Goal: Task Accomplishment & Management: Use online tool/utility

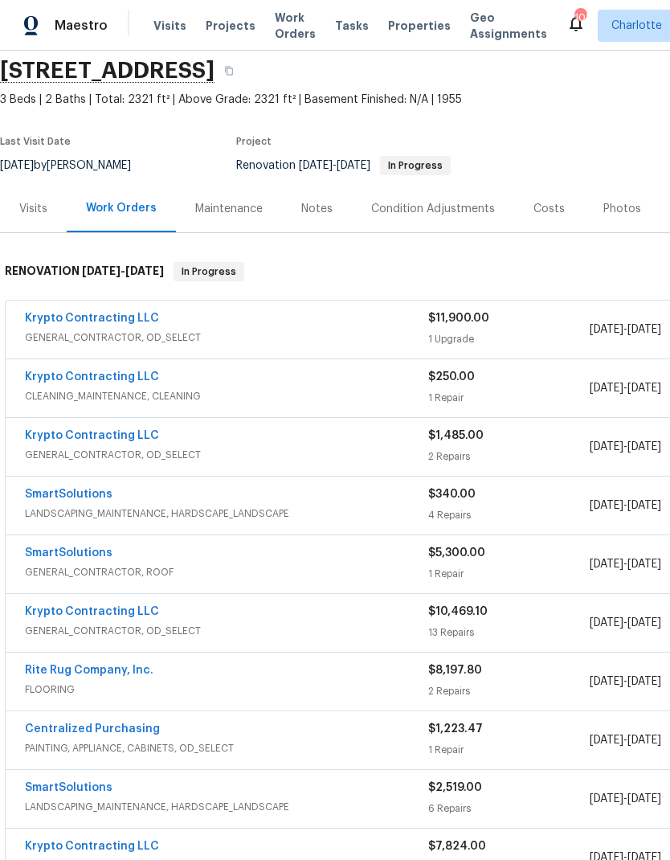
scroll to position [59, 0]
click at [49, 497] on link "SmartSolutions" at bounding box center [69, 493] width 88 height 11
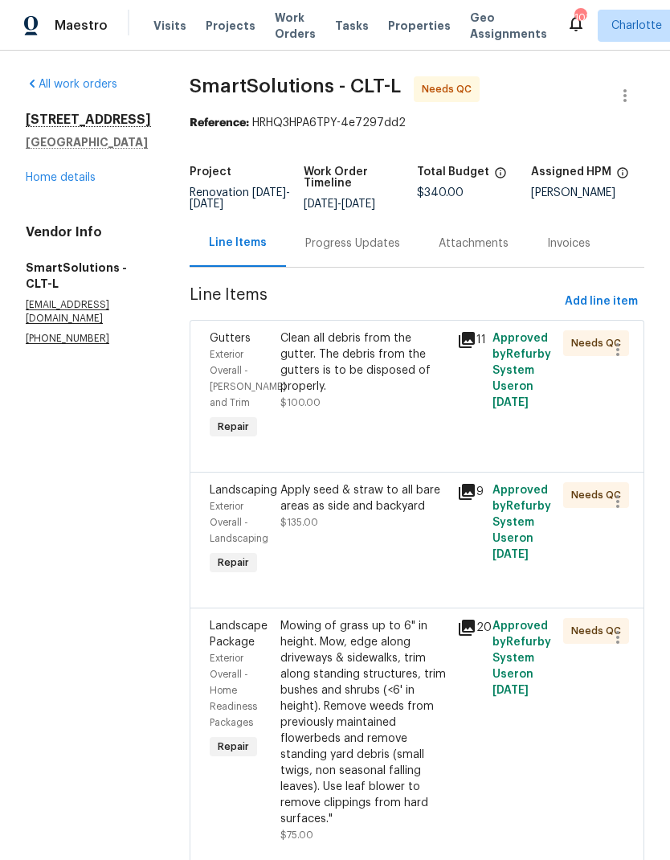
click at [238, 389] on div "Exterior Overall - [PERSON_NAME] and Trim" at bounding box center [240, 378] width 61 height 64
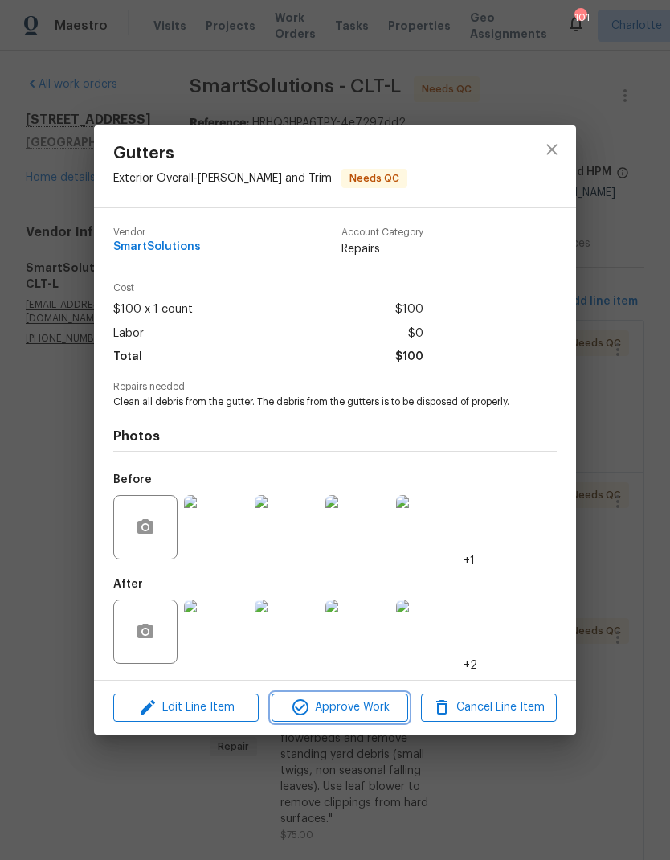
click at [350, 714] on span "Approve Work" at bounding box center [339, 708] width 126 height 20
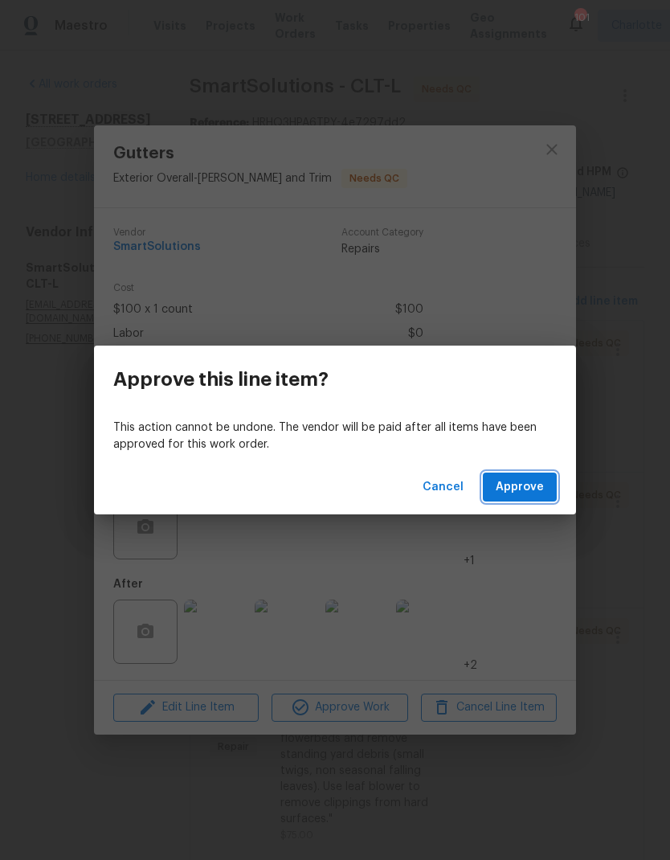
click at [530, 478] on span "Approve" at bounding box center [520, 487] width 48 height 20
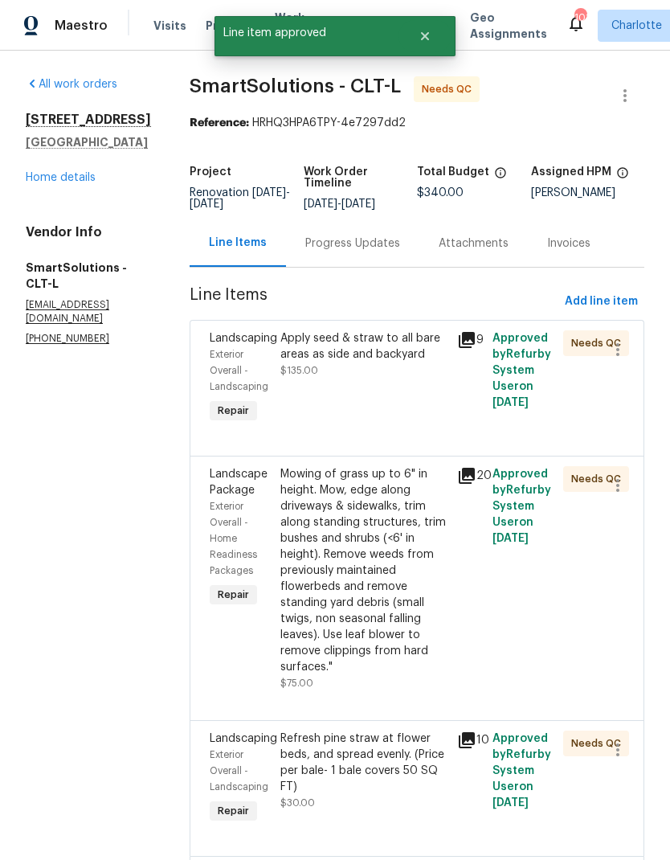
click at [235, 384] on span "Exterior Overall - Landscaping" at bounding box center [239, 371] width 59 height 42
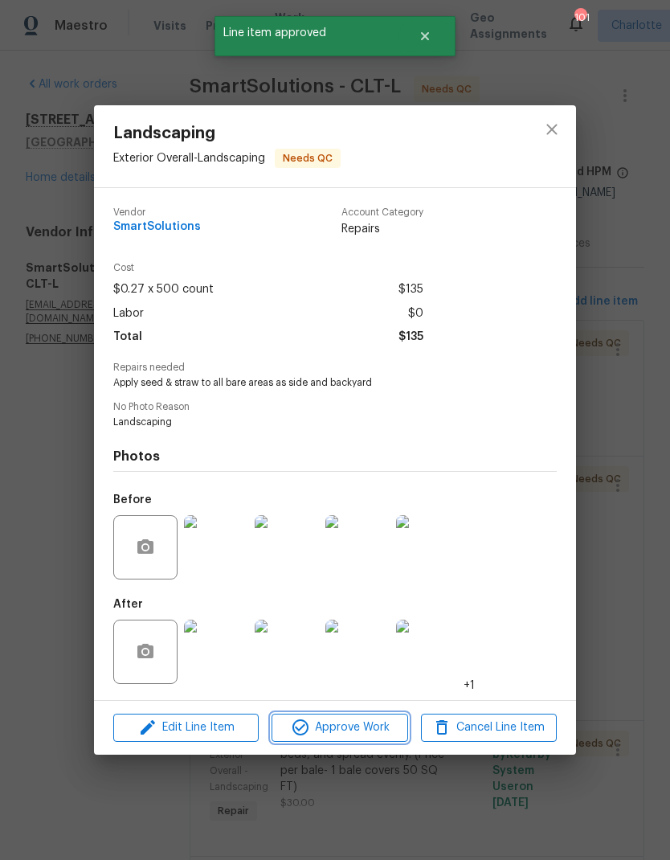
click at [362, 732] on span "Approve Work" at bounding box center [339, 728] width 126 height 20
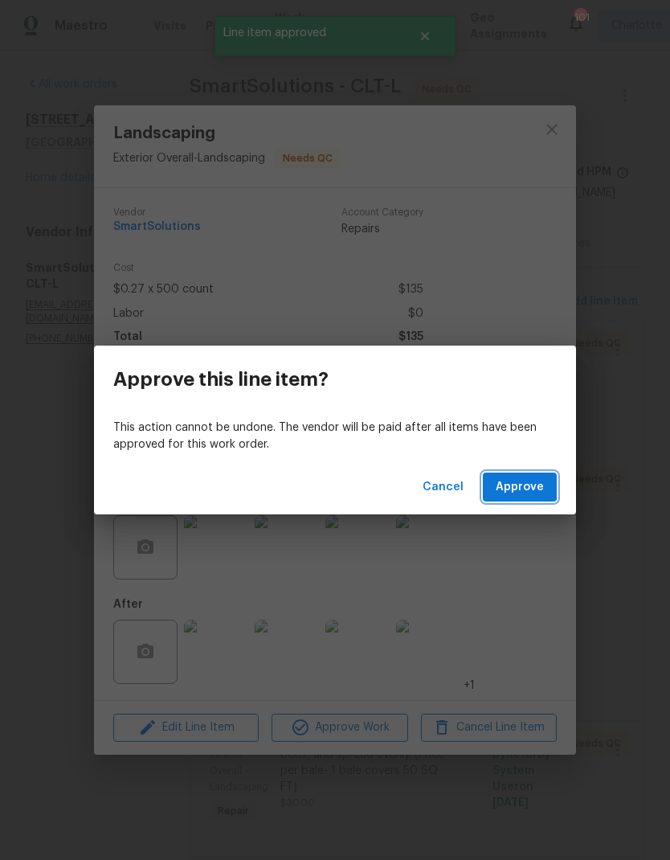
click at [537, 487] on span "Approve" at bounding box center [520, 487] width 48 height 20
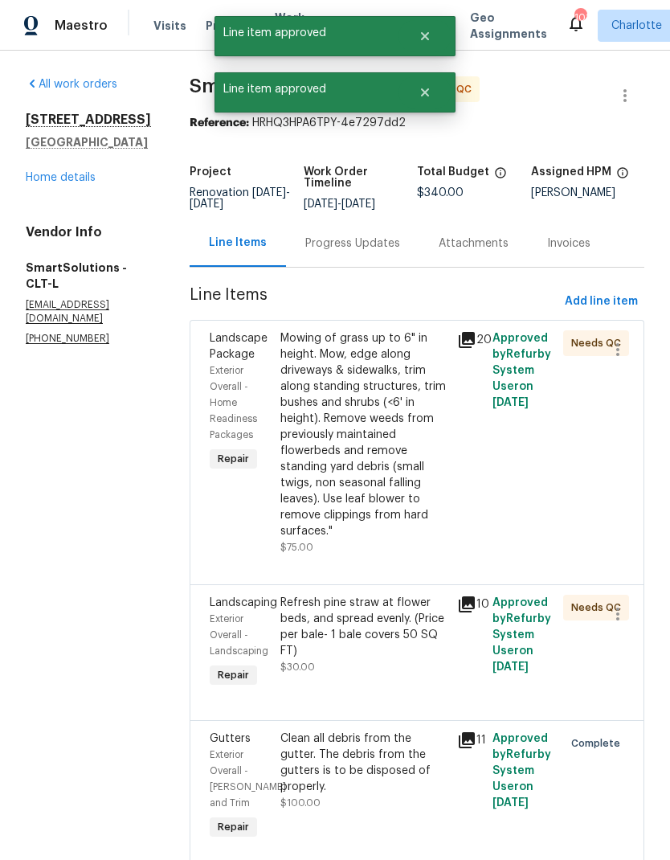
click at [231, 387] on span "Exterior Overall - Home Readiness Packages" at bounding box center [233, 403] width 47 height 74
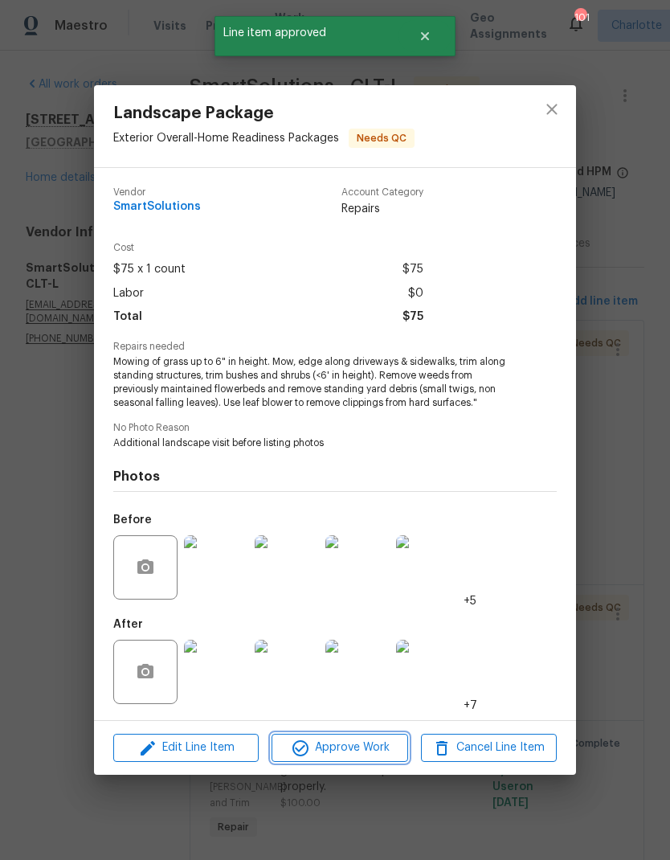
click at [371, 750] on span "Approve Work" at bounding box center [339, 748] width 126 height 20
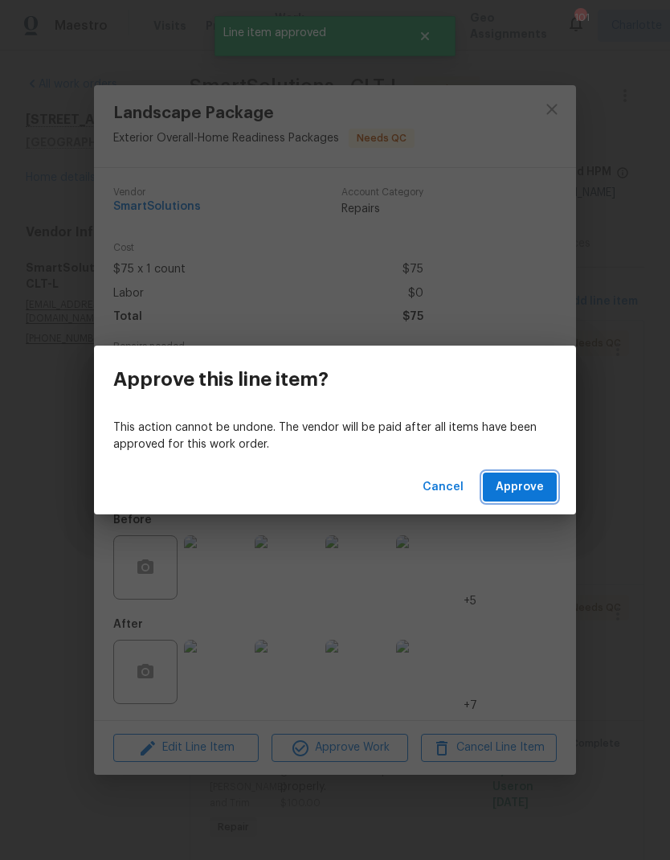
click at [521, 491] on span "Approve" at bounding box center [520, 487] width 48 height 20
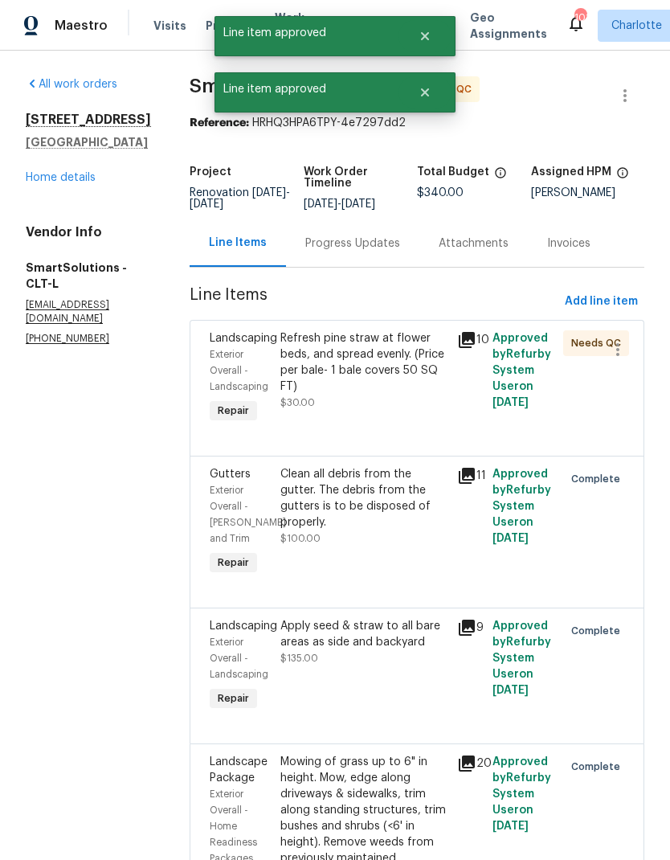
click at [233, 379] on span "Exterior Overall - Landscaping" at bounding box center [239, 371] width 59 height 42
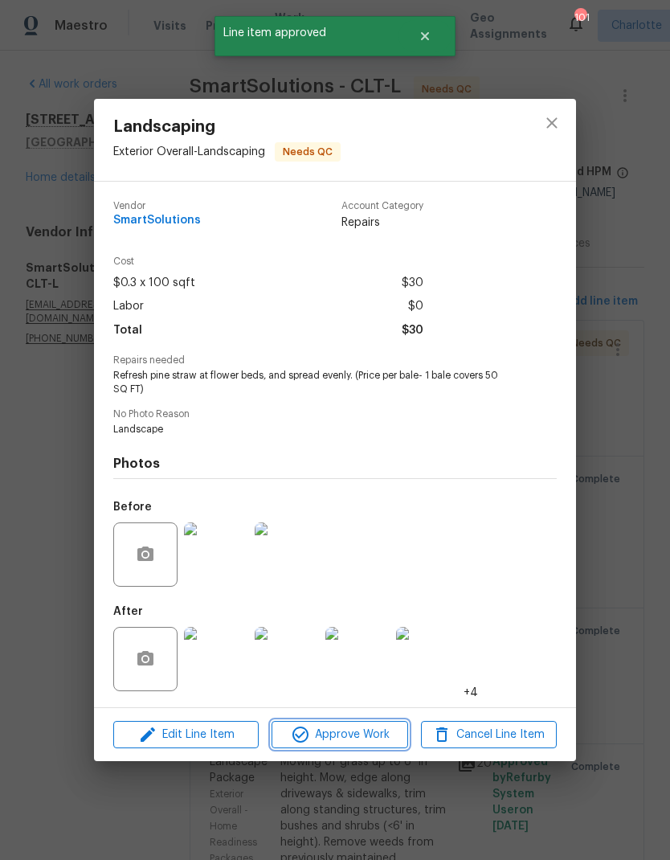
click at [362, 739] on span "Approve Work" at bounding box center [339, 735] width 126 height 20
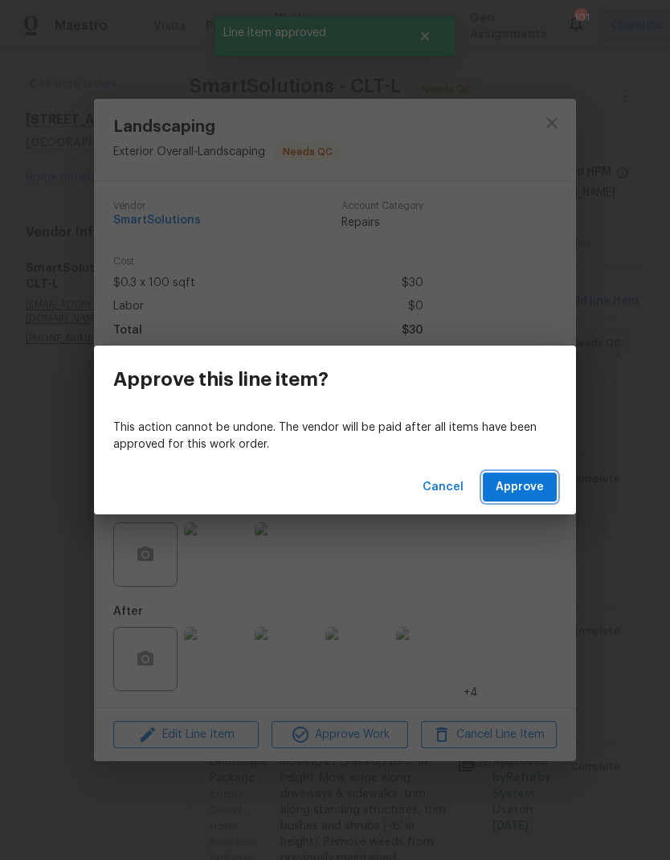
click at [528, 489] on span "Approve" at bounding box center [520, 487] width 48 height 20
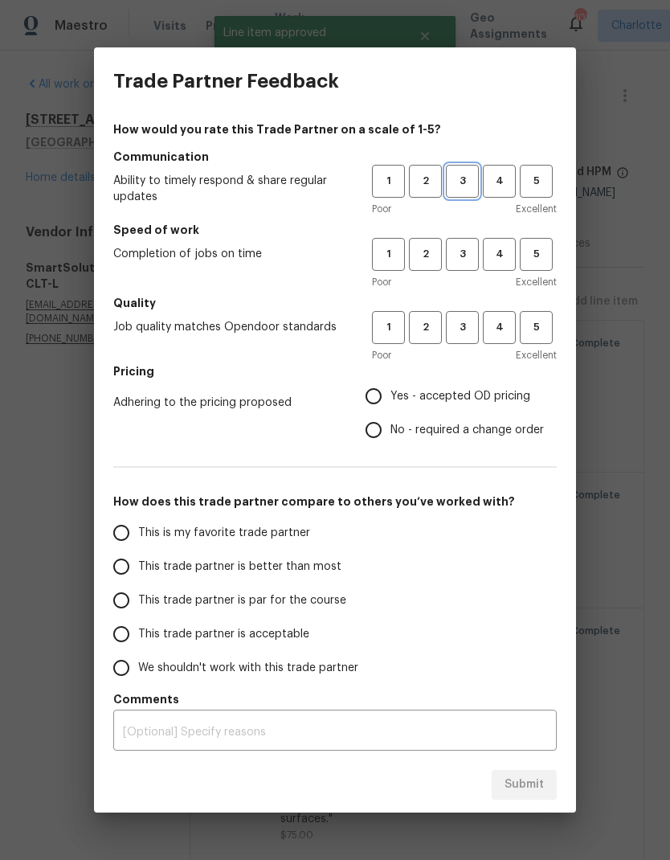
click at [457, 181] on span "3" at bounding box center [463, 181] width 30 height 18
click at [475, 244] on button "3" at bounding box center [462, 254] width 33 height 33
click at [472, 328] on span "3" at bounding box center [463, 327] width 30 height 18
click at [368, 395] on input "Yes - accepted OD pricing" at bounding box center [374, 396] width 34 height 34
radio input "true"
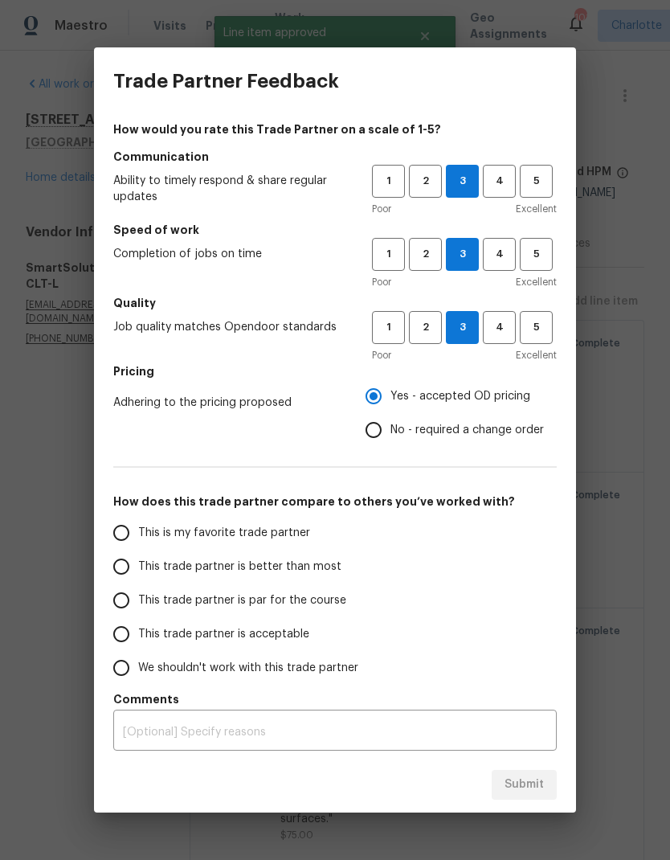
click at [126, 602] on input "This trade partner is par for the course" at bounding box center [121, 600] width 34 height 34
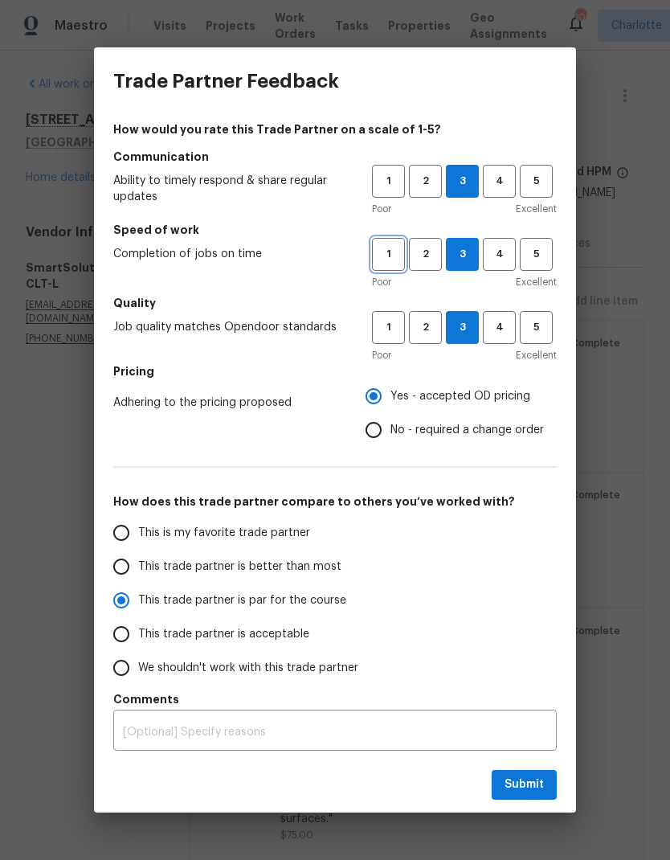
click at [391, 256] on span "1" at bounding box center [389, 254] width 30 height 18
radio input "true"
click at [422, 256] on span "2" at bounding box center [426, 254] width 30 height 18
click at [403, 737] on textarea at bounding box center [335, 732] width 424 height 11
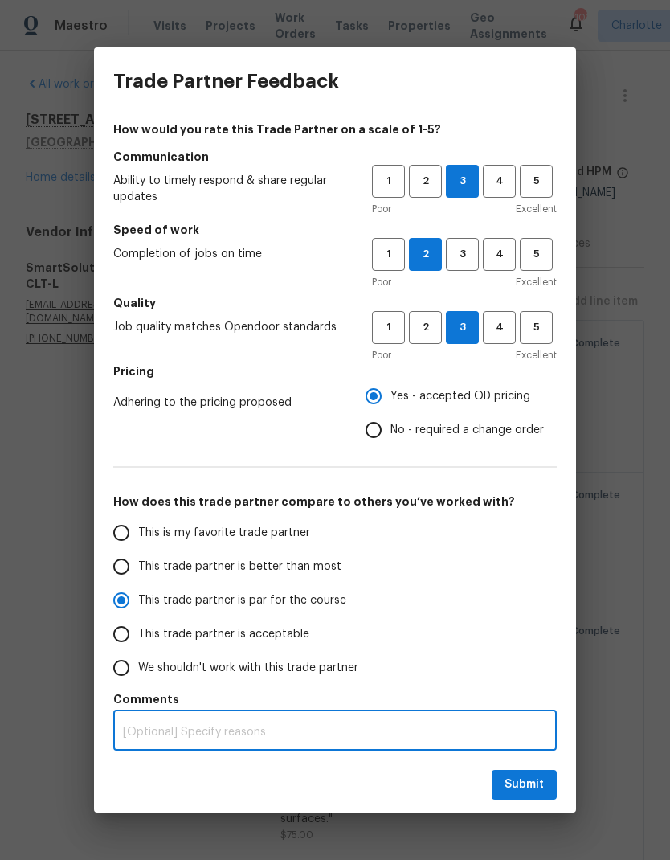
scroll to position [64, 0]
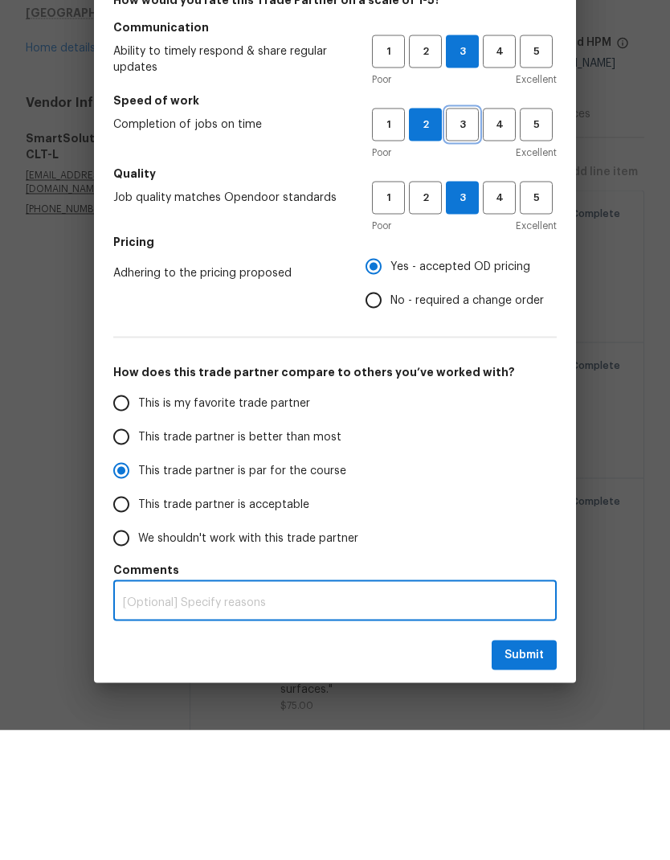
click at [455, 245] on span "3" at bounding box center [463, 254] width 30 height 18
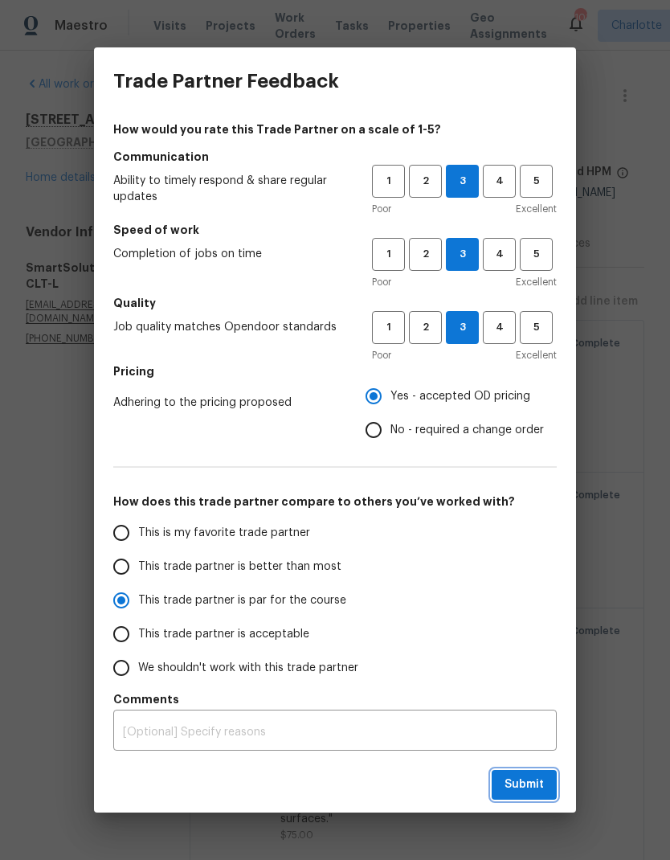
click at [511, 781] on span "Submit" at bounding box center [524, 785] width 39 height 20
radio input "false"
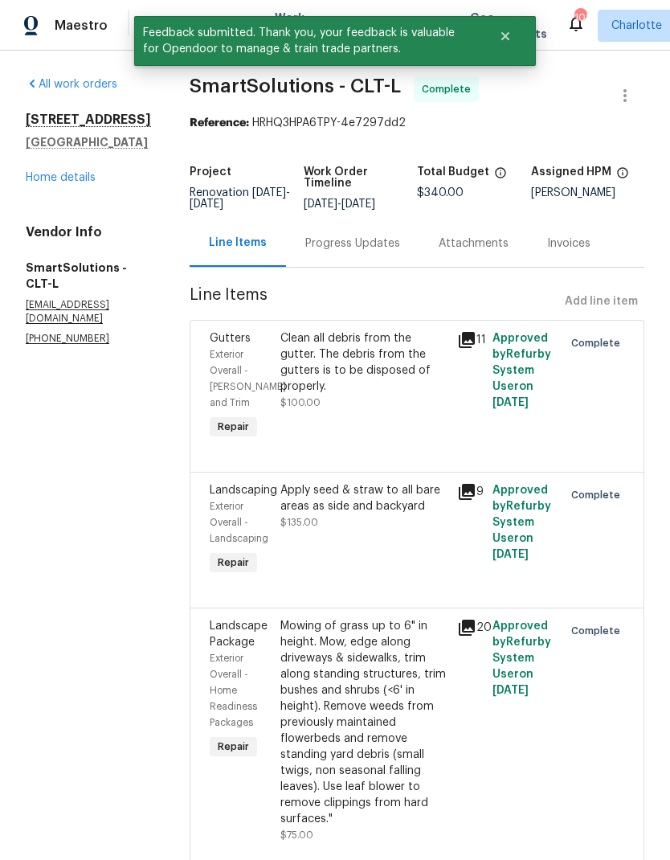
click at [55, 172] on link "Home details" at bounding box center [61, 177] width 70 height 11
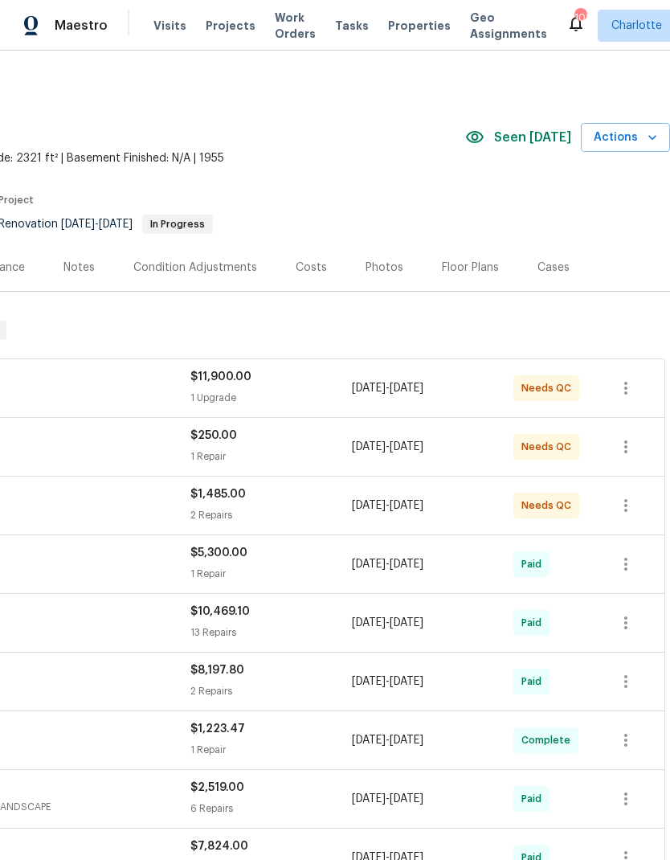
scroll to position [0, 238]
click at [633, 136] on span "Actions" at bounding box center [625, 138] width 63 height 20
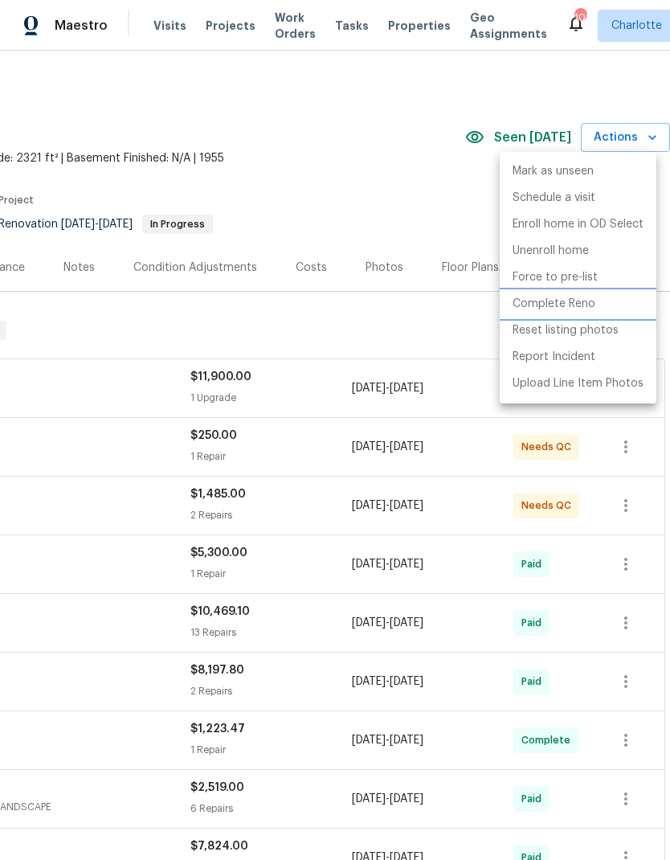
click at [582, 307] on p "Complete Reno" at bounding box center [554, 304] width 83 height 17
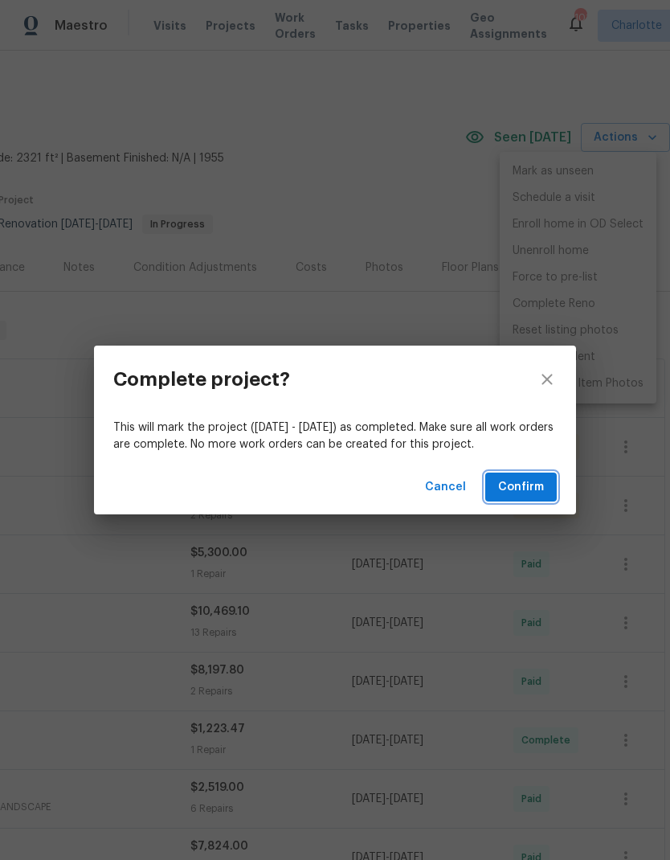
click at [527, 484] on span "Confirm" at bounding box center [521, 487] width 46 height 20
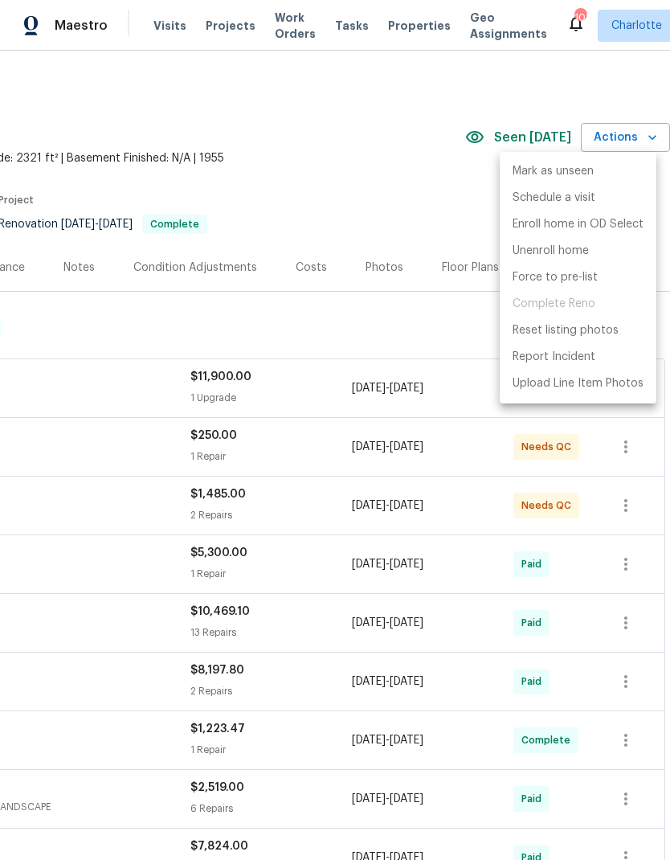
click at [417, 85] on div at bounding box center [335, 430] width 670 height 860
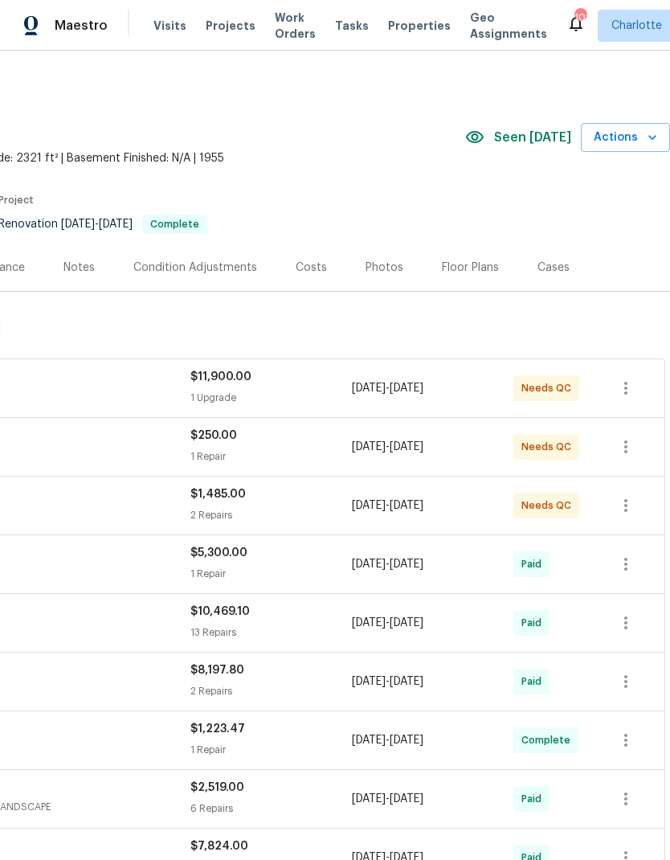
scroll to position [0, 0]
